Goal: Task Accomplishment & Management: Manage account settings

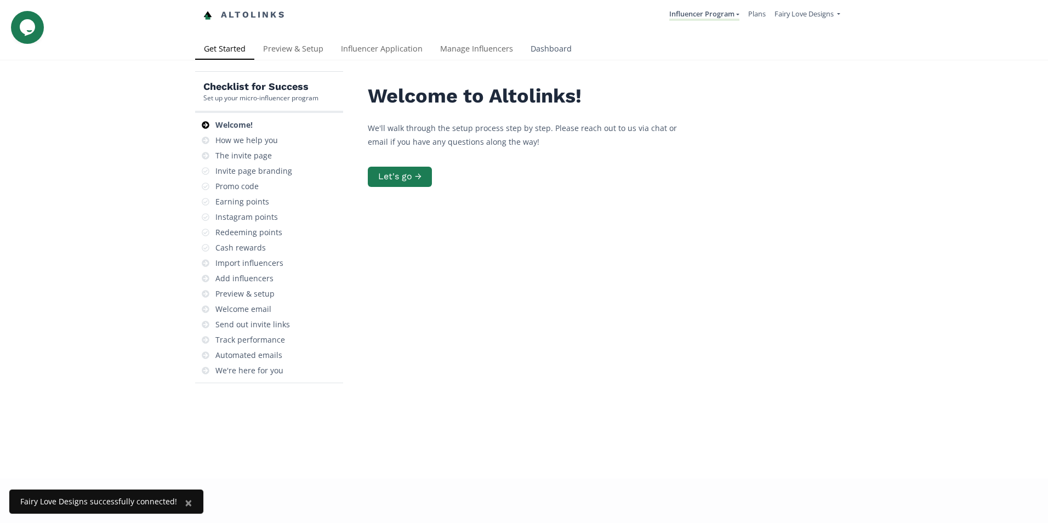
click at [540, 50] on link "Dashboard" at bounding box center [551, 50] width 59 height 22
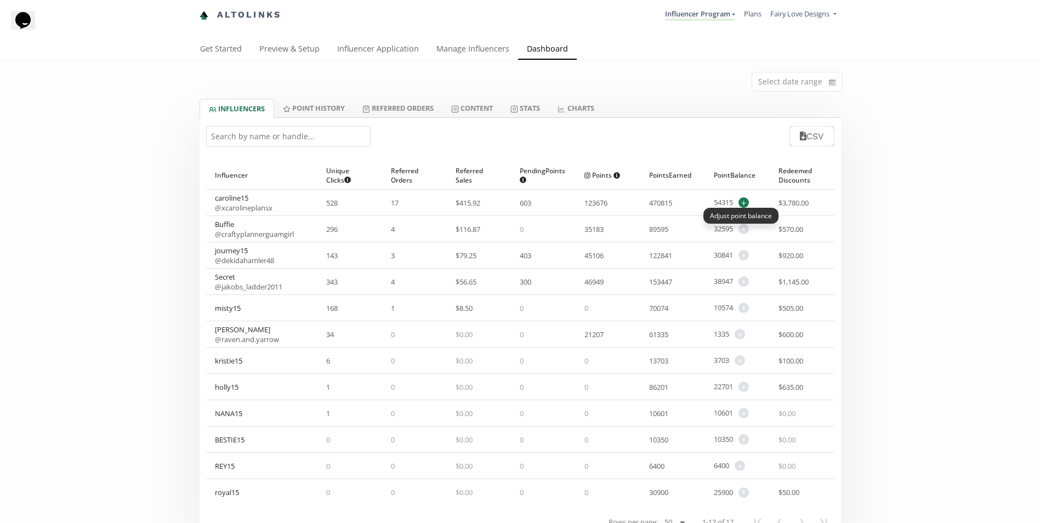
click at [748, 200] on span "+" at bounding box center [743, 202] width 10 height 10
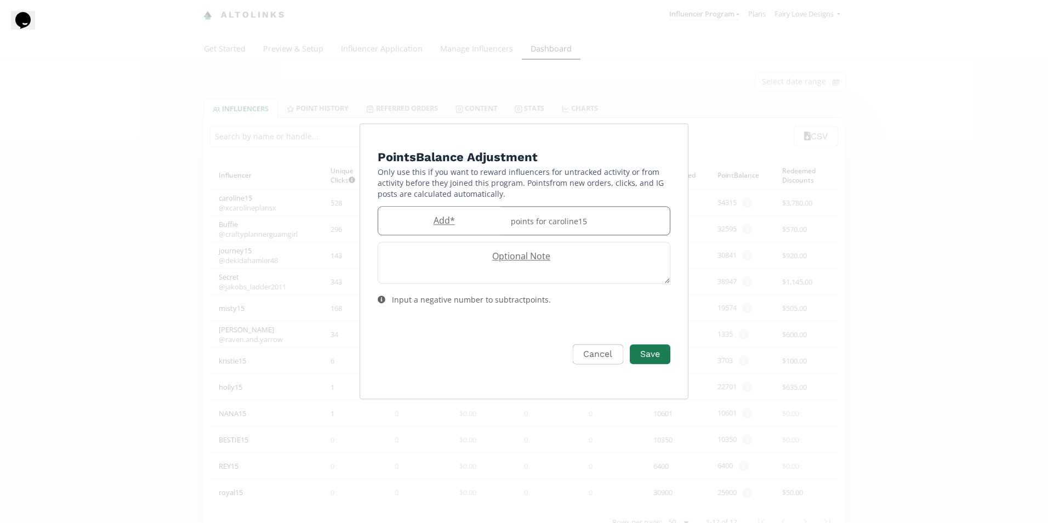
click at [451, 213] on div "Add * points for caroline15" at bounding box center [524, 220] width 293 height 29
type input "1200"
click at [646, 359] on button "Save" at bounding box center [650, 355] width 44 height 24
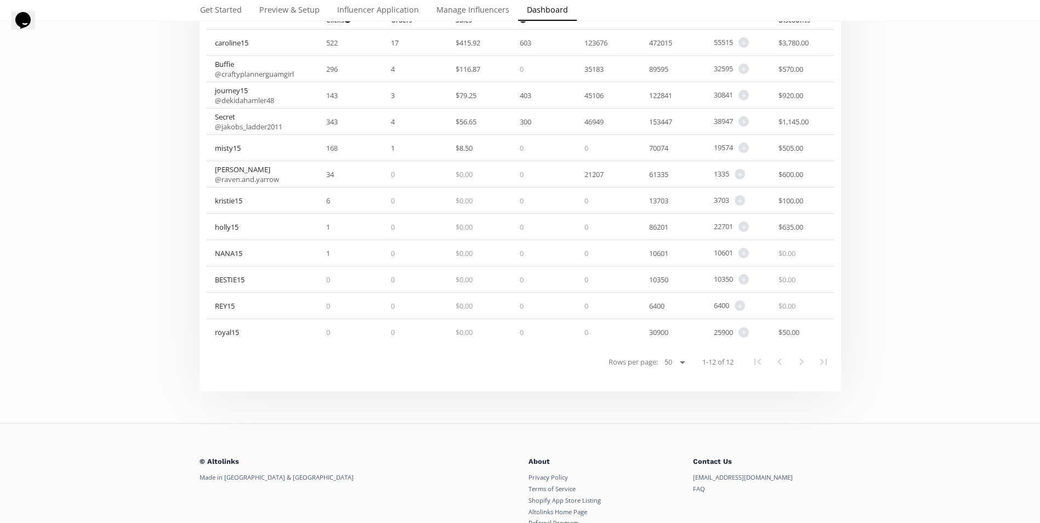
scroll to position [164, 0]
